Goal: Task Accomplishment & Management: Complete application form

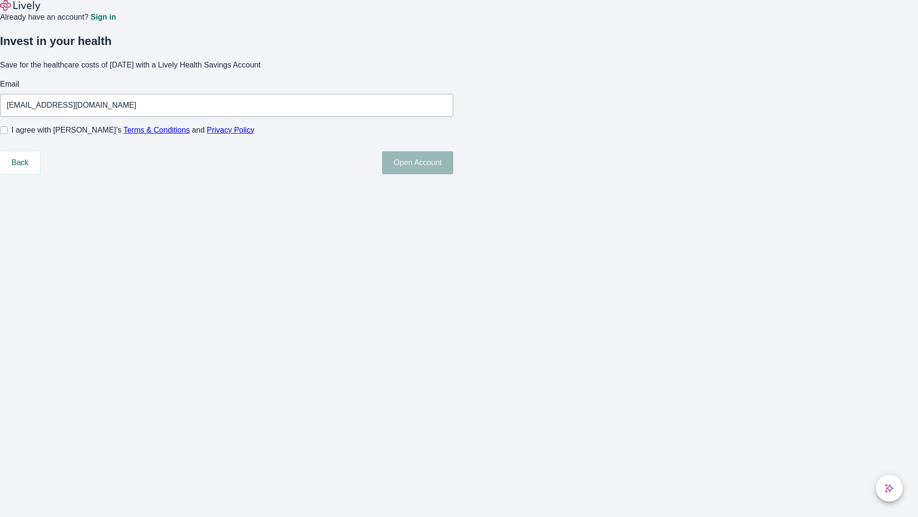
click at [8, 134] on input "I agree with Lively’s Terms & Conditions and Privacy Policy" at bounding box center [4, 130] width 8 height 8
checkbox input "true"
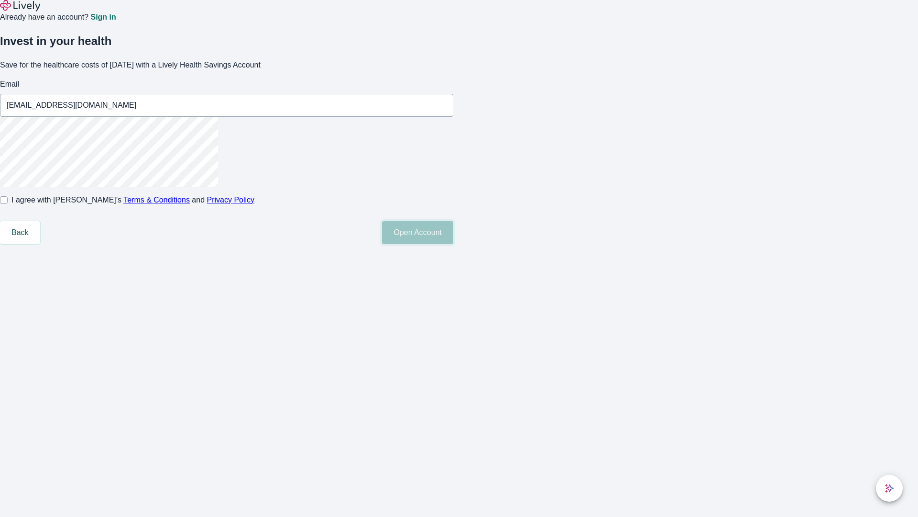
click at [453, 244] on button "Open Account" at bounding box center [417, 232] width 71 height 23
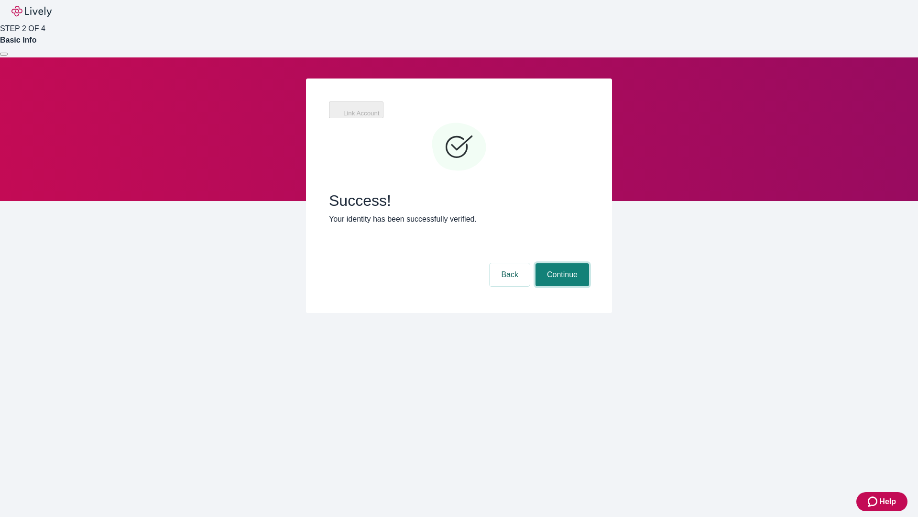
click at [561, 263] on button "Continue" at bounding box center [563, 274] width 54 height 23
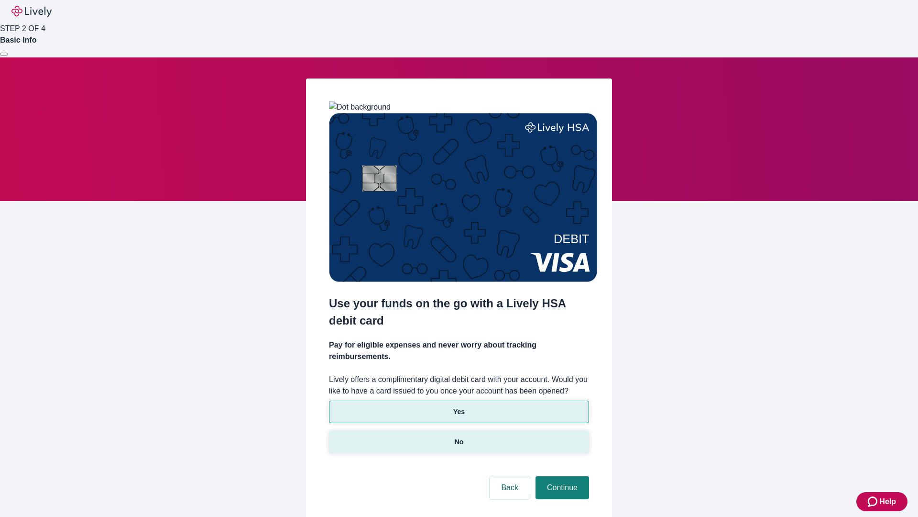
click at [459, 437] on p "No" at bounding box center [459, 442] width 9 height 10
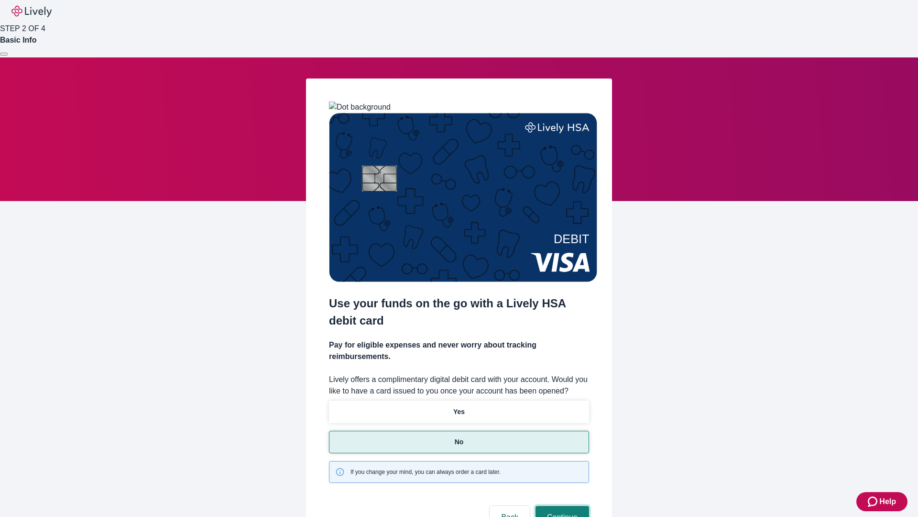
click at [561, 506] on button "Continue" at bounding box center [563, 517] width 54 height 23
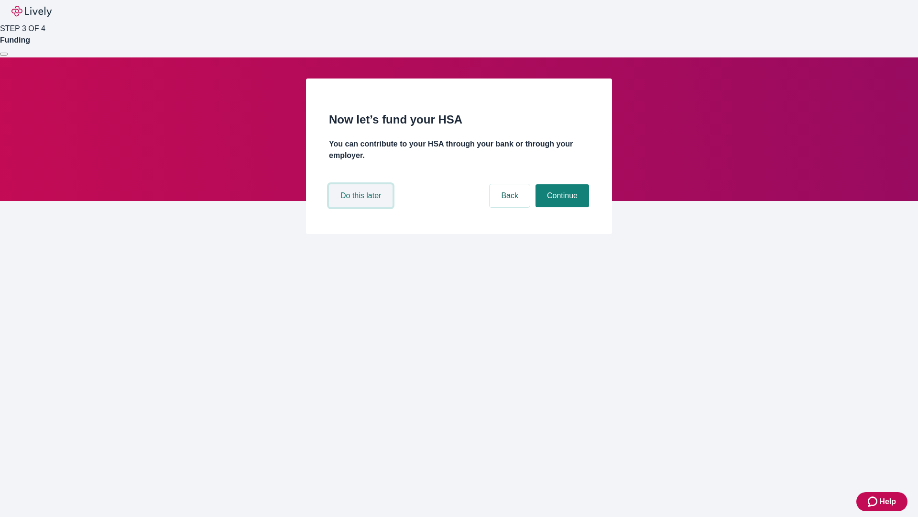
click at [362, 207] on button "Do this later" at bounding box center [361, 195] width 64 height 23
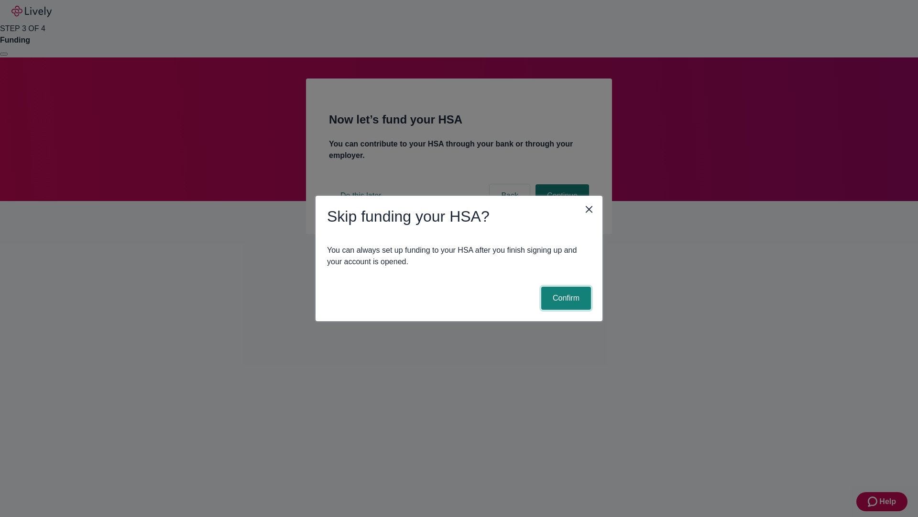
click at [565, 298] on button "Confirm" at bounding box center [566, 297] width 50 height 23
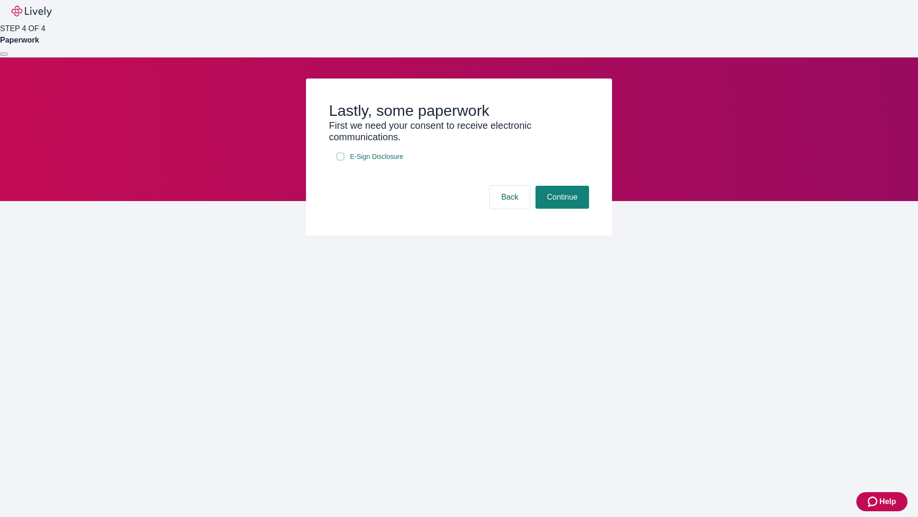
click at [341, 160] on input "E-Sign Disclosure" at bounding box center [341, 157] width 8 height 8
checkbox input "true"
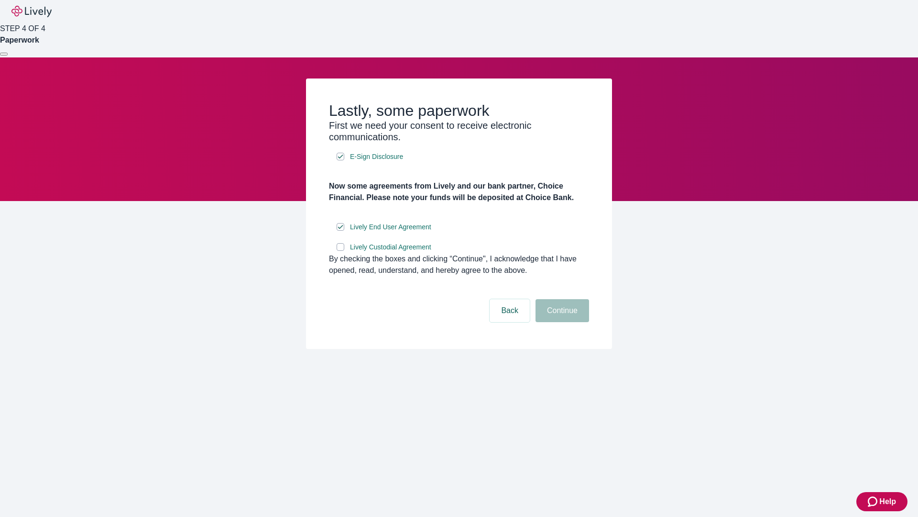
click at [341, 251] on input "Lively Custodial Agreement" at bounding box center [341, 247] width 8 height 8
checkbox input "true"
click at [561, 322] on button "Continue" at bounding box center [563, 310] width 54 height 23
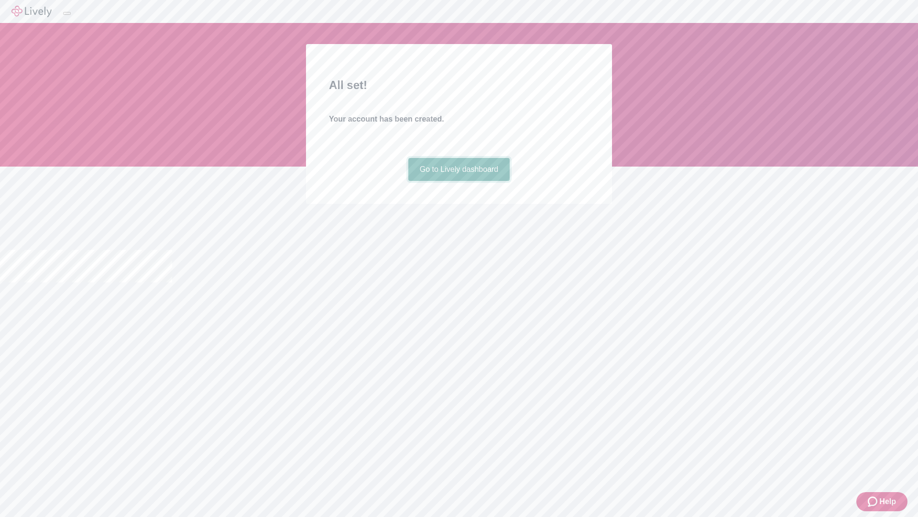
click at [459, 181] on link "Go to Lively dashboard" at bounding box center [459, 169] width 102 height 23
